Goal: Task Accomplishment & Management: Use online tool/utility

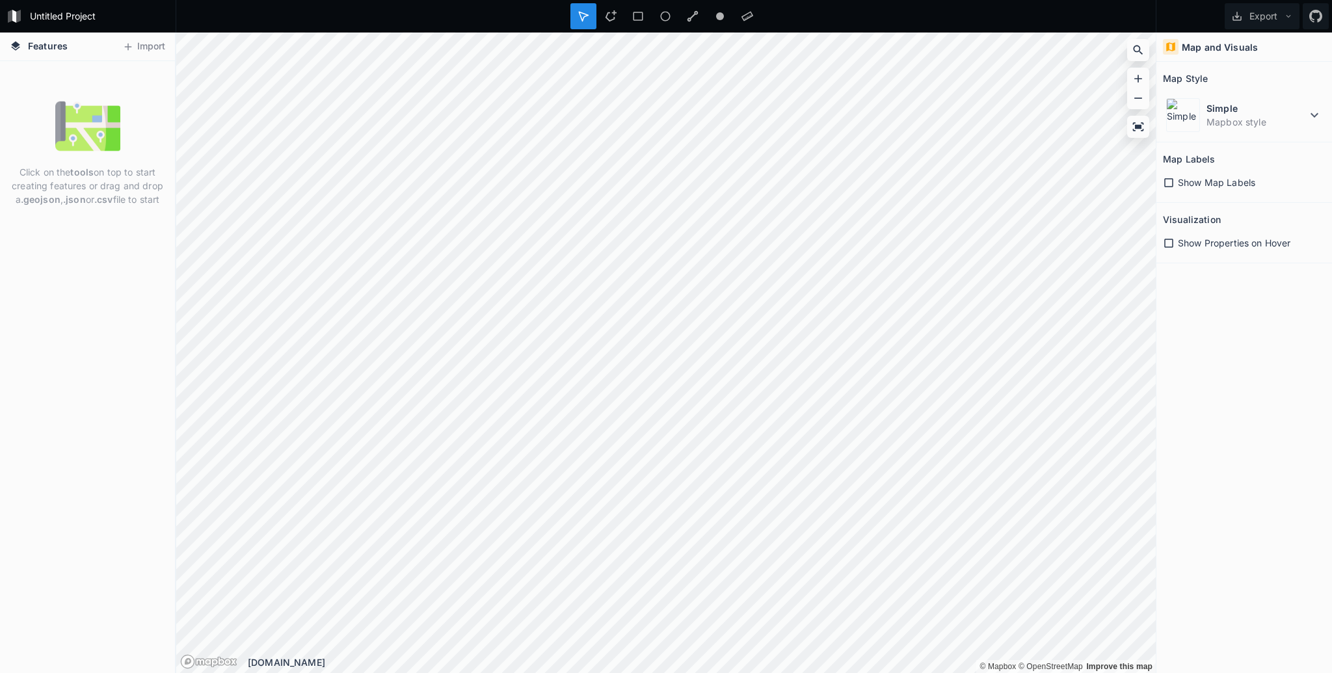
click at [118, 272] on div "Click on the tools on top to start creating features or drag and drop a .geojso…" at bounding box center [87, 367] width 175 height 612
click at [73, 111] on img at bounding box center [87, 126] width 65 height 65
click at [124, 38] on button "Import" at bounding box center [144, 46] width 56 height 21
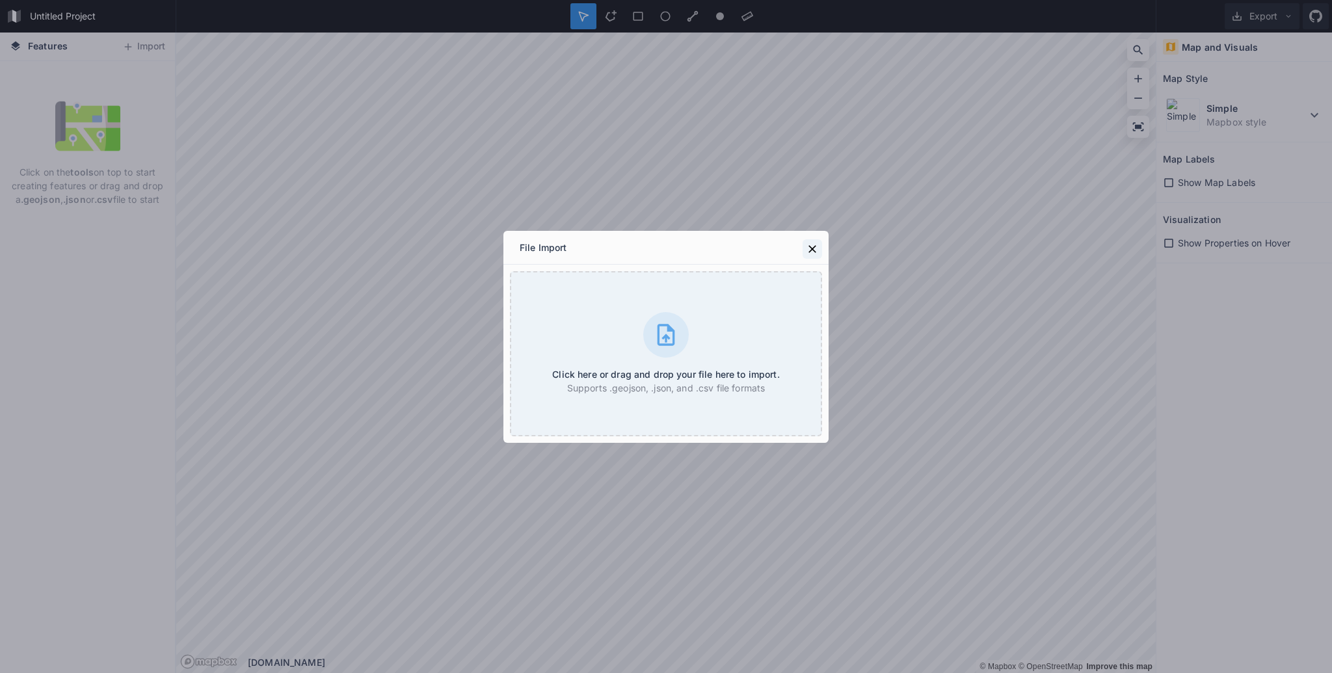
click at [813, 244] on icon at bounding box center [812, 249] width 13 height 13
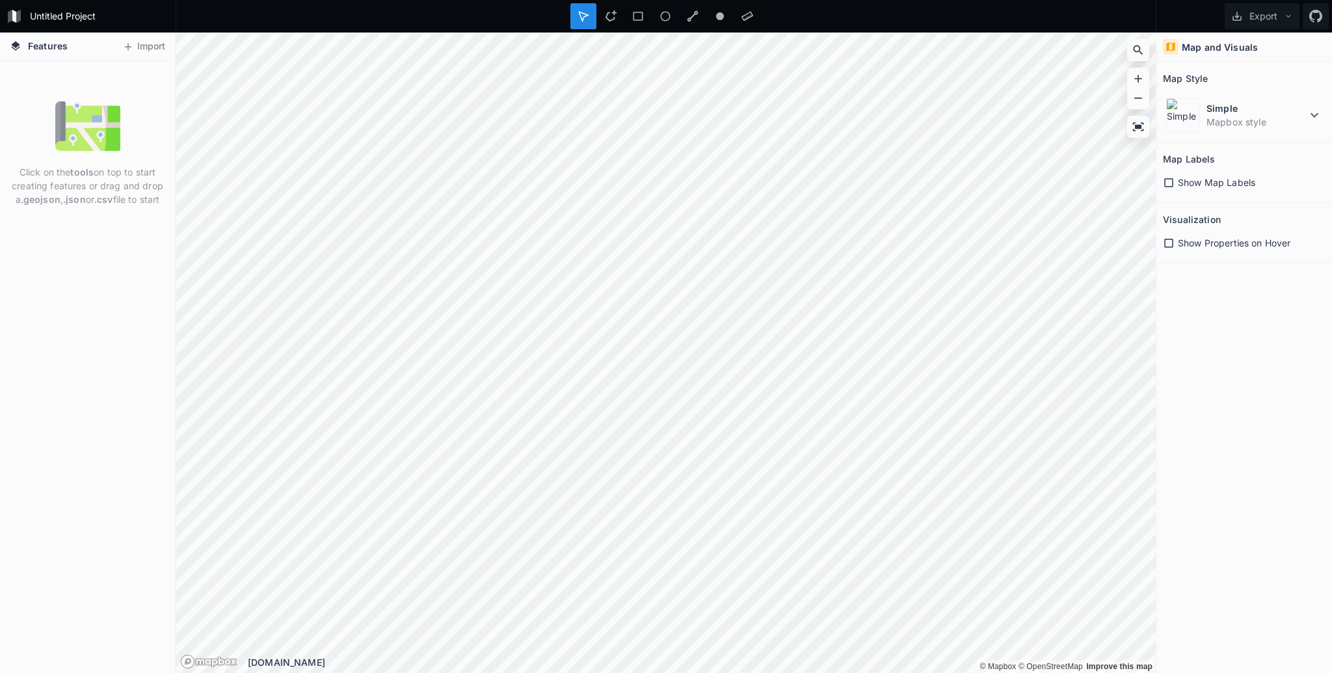
click at [5, 46] on h4 "Features" at bounding box center [38, 47] width 71 height 28
click at [14, 41] on icon at bounding box center [16, 46] width 12 height 12
click at [144, 46] on button "Import" at bounding box center [144, 46] width 56 height 21
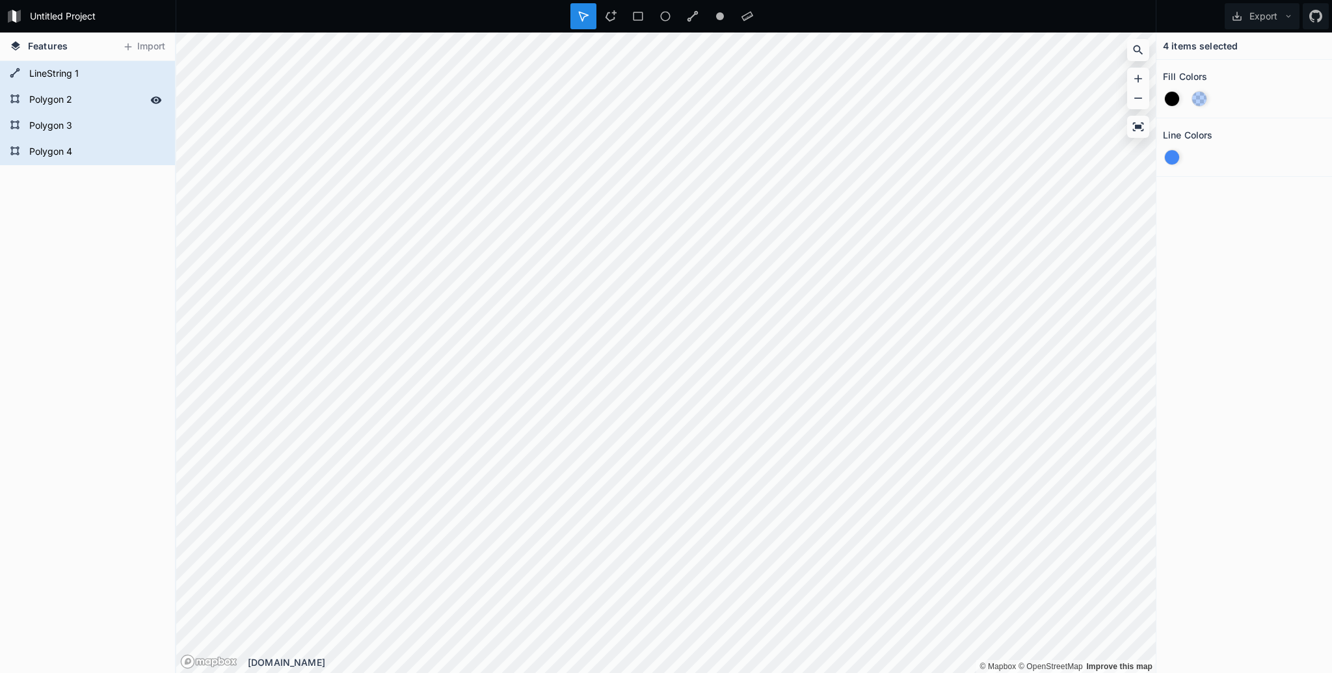
click at [46, 92] on form "Polygon 2" at bounding box center [86, 100] width 122 height 20
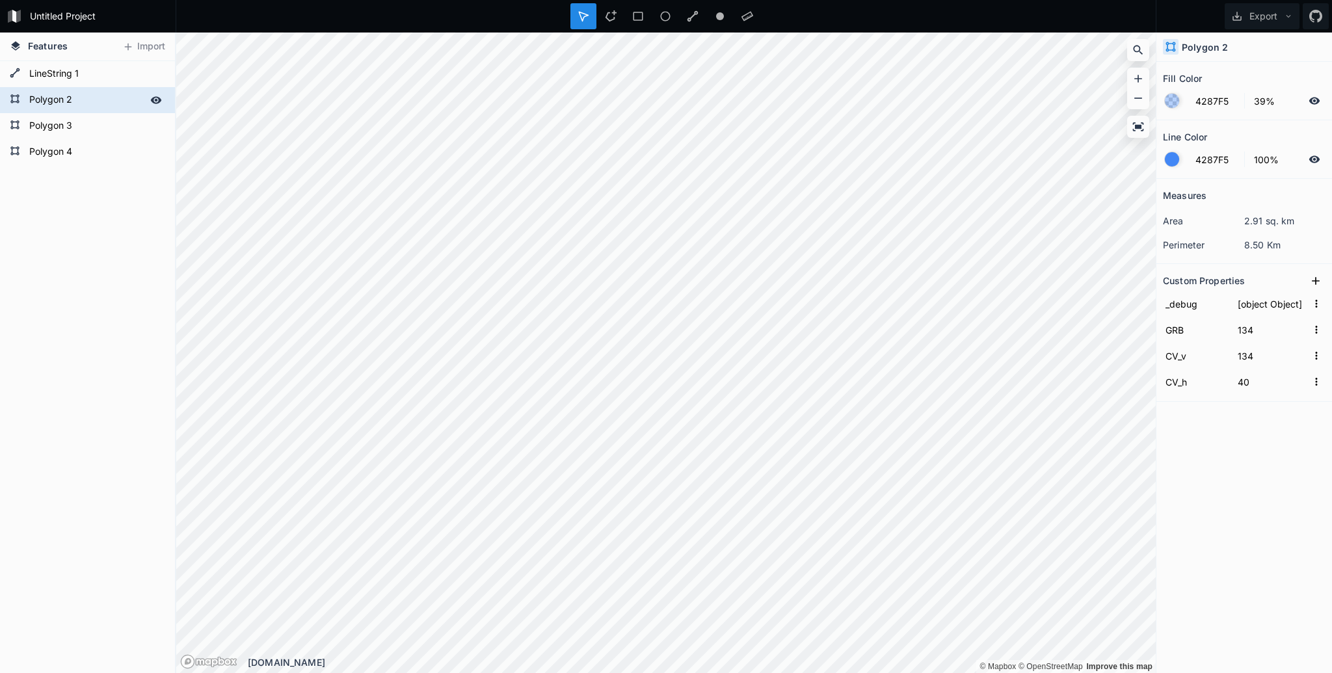
click at [10, 96] on icon at bounding box center [15, 99] width 10 height 10
click at [68, 96] on form "Polygon 2" at bounding box center [86, 100] width 122 height 20
click at [130, 175] on div "Polygon 4 Polygon 3 Polygon 2 LineString 1" at bounding box center [87, 367] width 175 height 612
click at [157, 98] on icon at bounding box center [156, 100] width 12 height 12
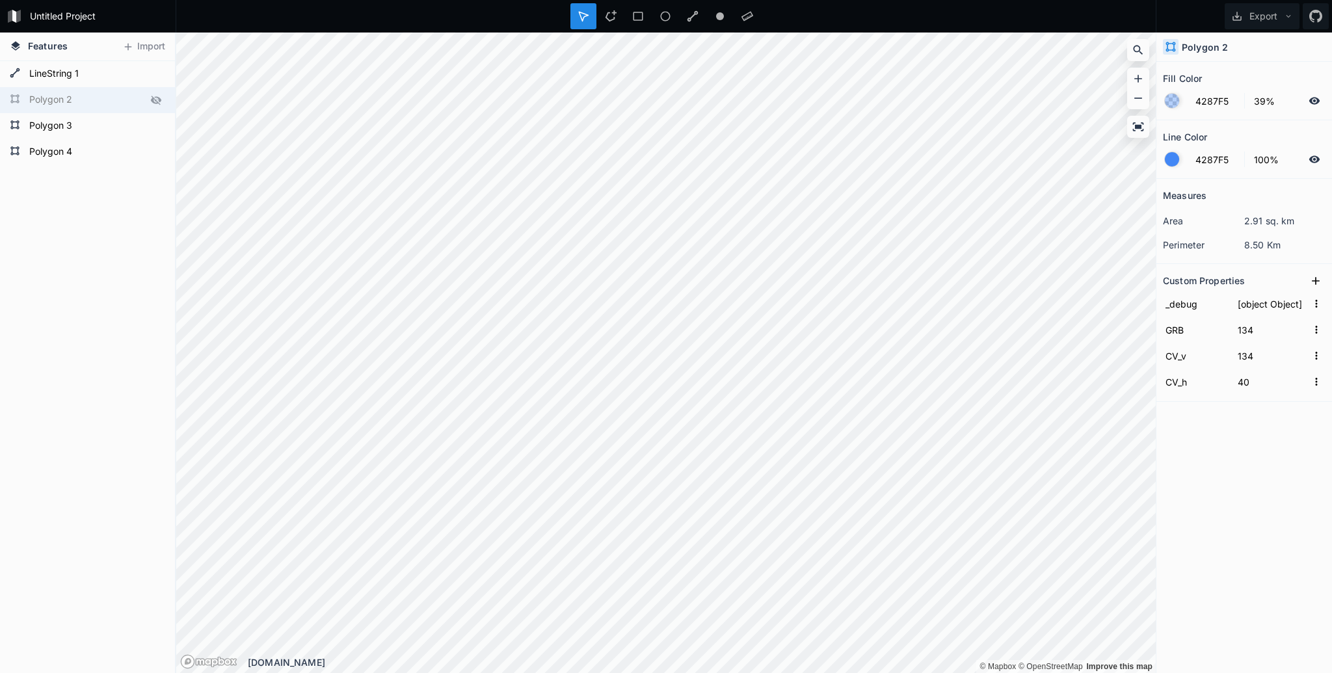
click at [157, 98] on icon at bounding box center [156, 100] width 12 height 12
click at [155, 71] on icon at bounding box center [156, 73] width 11 height 7
click at [155, 71] on icon at bounding box center [156, 74] width 10 height 9
click at [158, 103] on icon at bounding box center [156, 99] width 11 height 7
click at [158, 103] on icon at bounding box center [156, 100] width 10 height 9
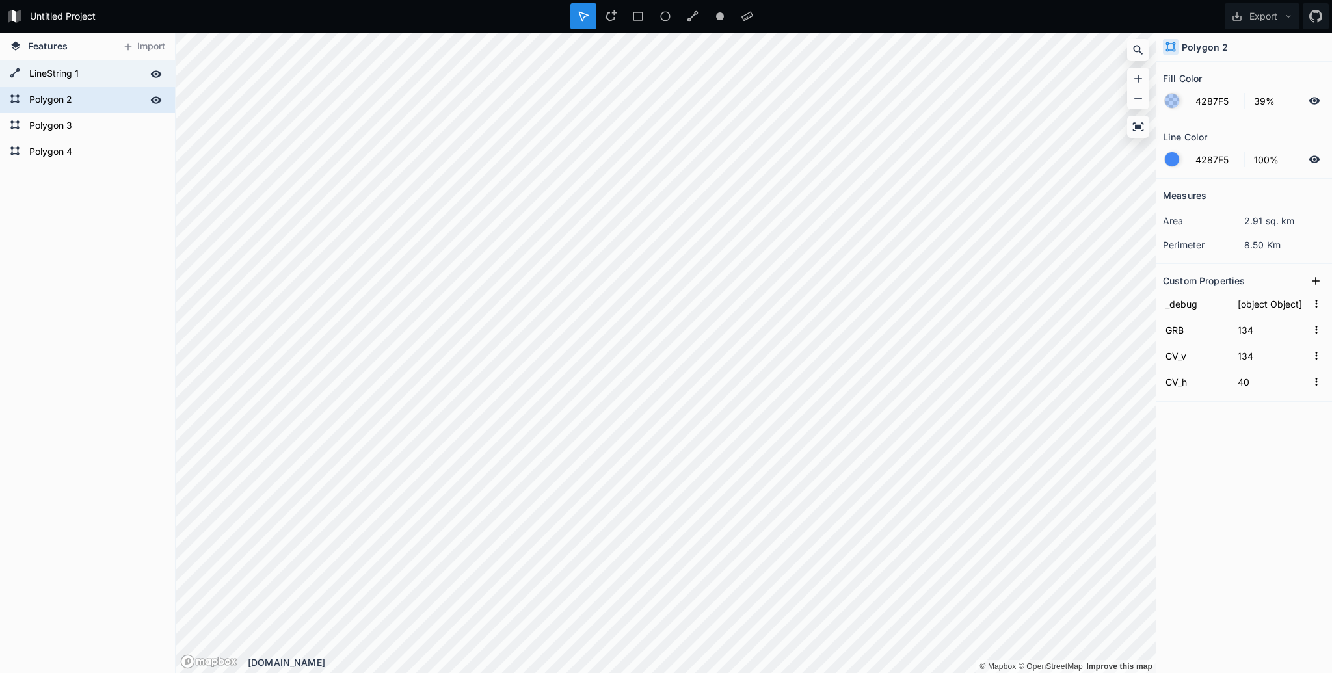
click at [1271, 464] on div "Measures area 2.91 sq. km perimeter 8.50 Km Custom Properties _debug [object Ob…" at bounding box center [1244, 393] width 176 height 429
click at [68, 363] on div "Polygon 4 Polygon 3 Polygon 2 LineString 1" at bounding box center [87, 367] width 175 height 612
click at [1248, 575] on div "Measures area 2.91 sq. km perimeter 8.50 Km Custom Properties _debug [object Ob…" at bounding box center [1244, 393] width 176 height 429
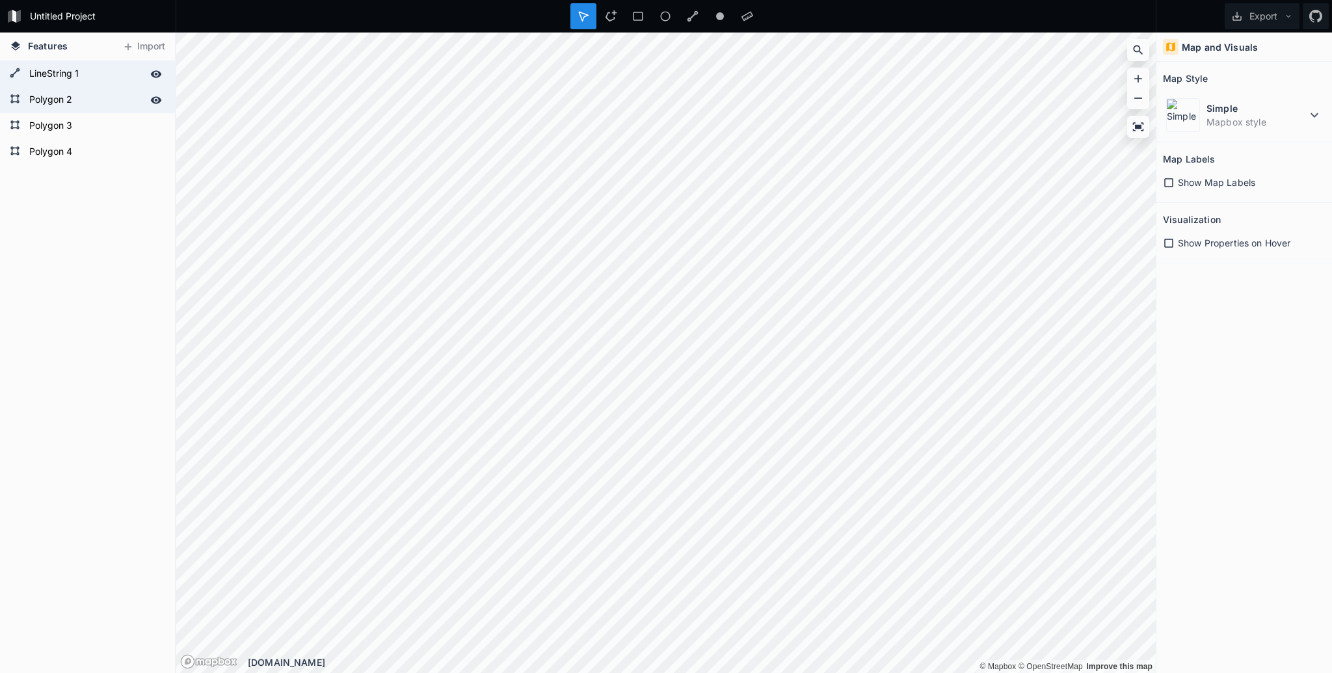
click at [1249, 178] on span "Show Map Labels" at bounding box center [1216, 183] width 77 height 14
click at [1247, 177] on span "Show Map Labels" at bounding box center [1216, 183] width 77 height 14
click at [1246, 239] on span "Show Properties on Hover" at bounding box center [1234, 243] width 112 height 14
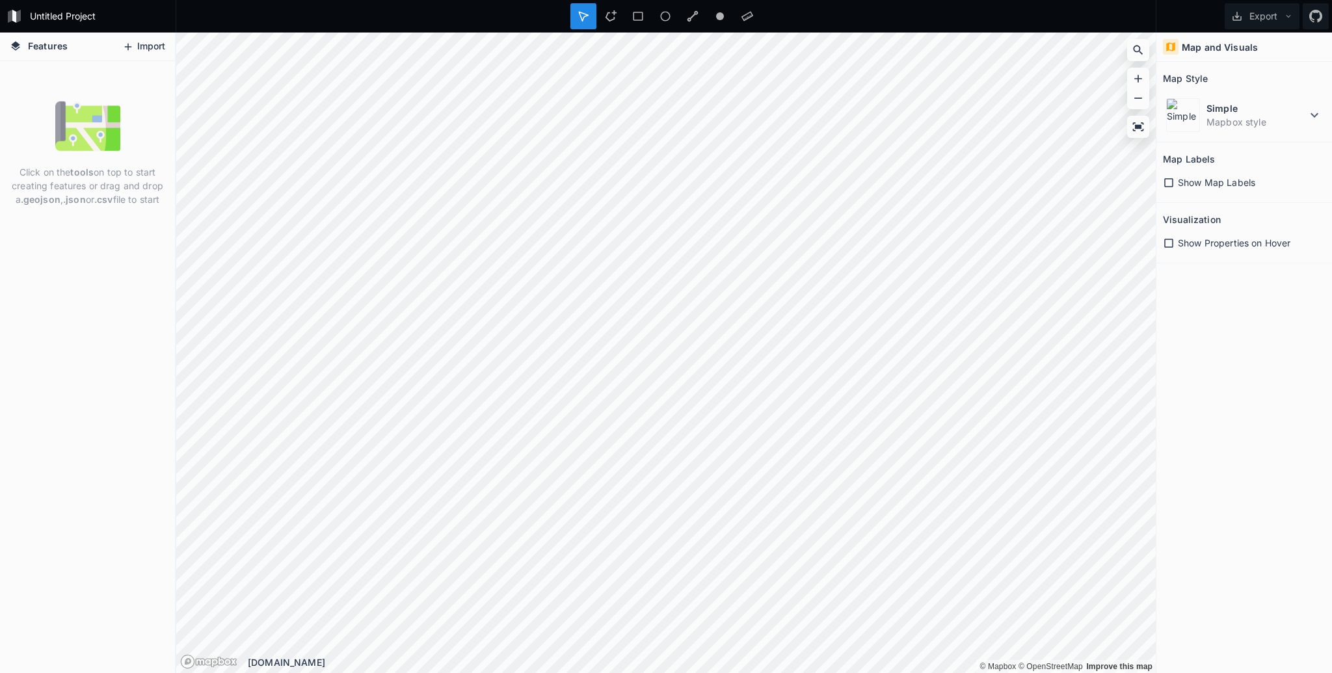
click at [126, 53] on button "Import" at bounding box center [144, 46] width 56 height 21
